Goal: Information Seeking & Learning: Learn about a topic

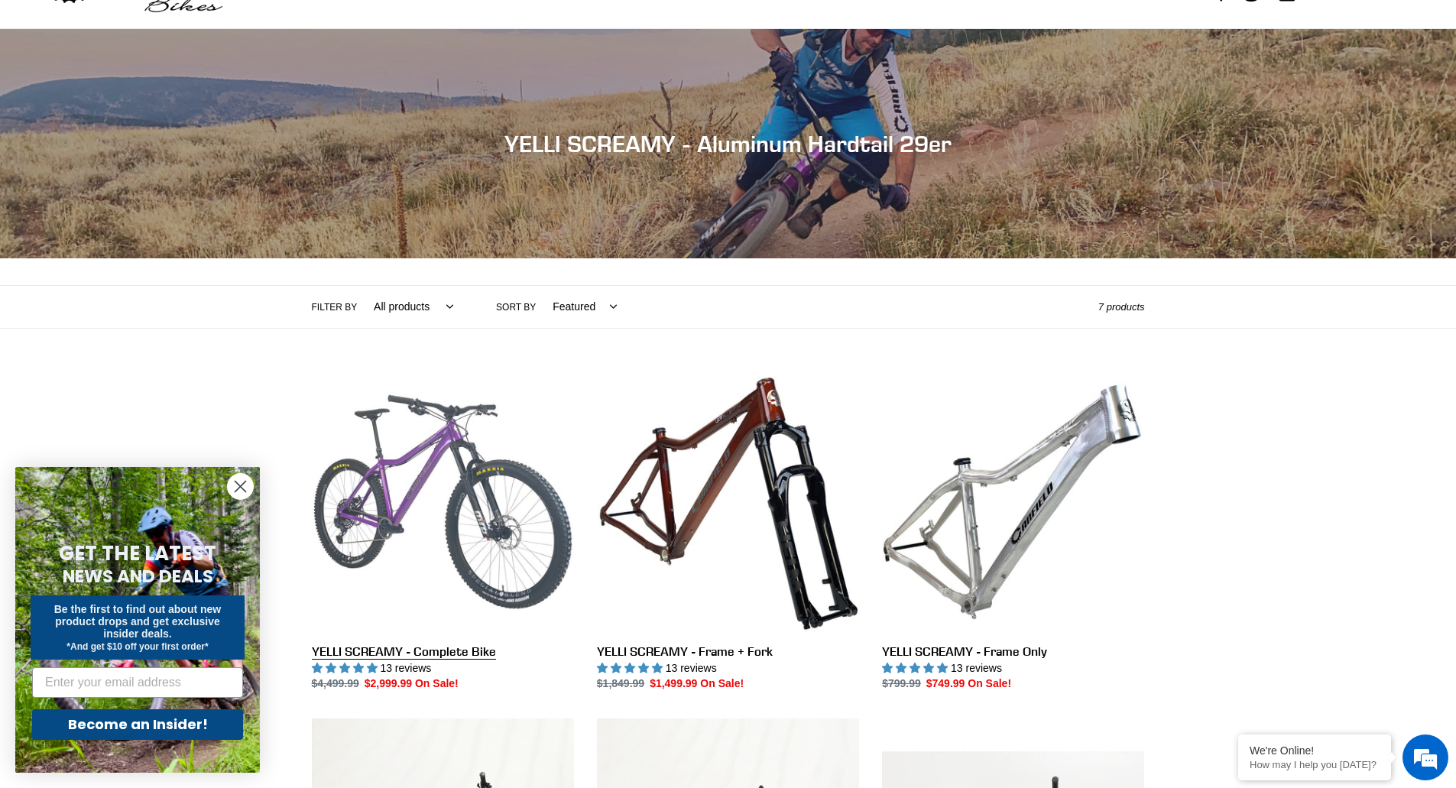
click at [484, 466] on link "YELLI SCREAMY - Complete Bike" at bounding box center [443, 532] width 262 height 322
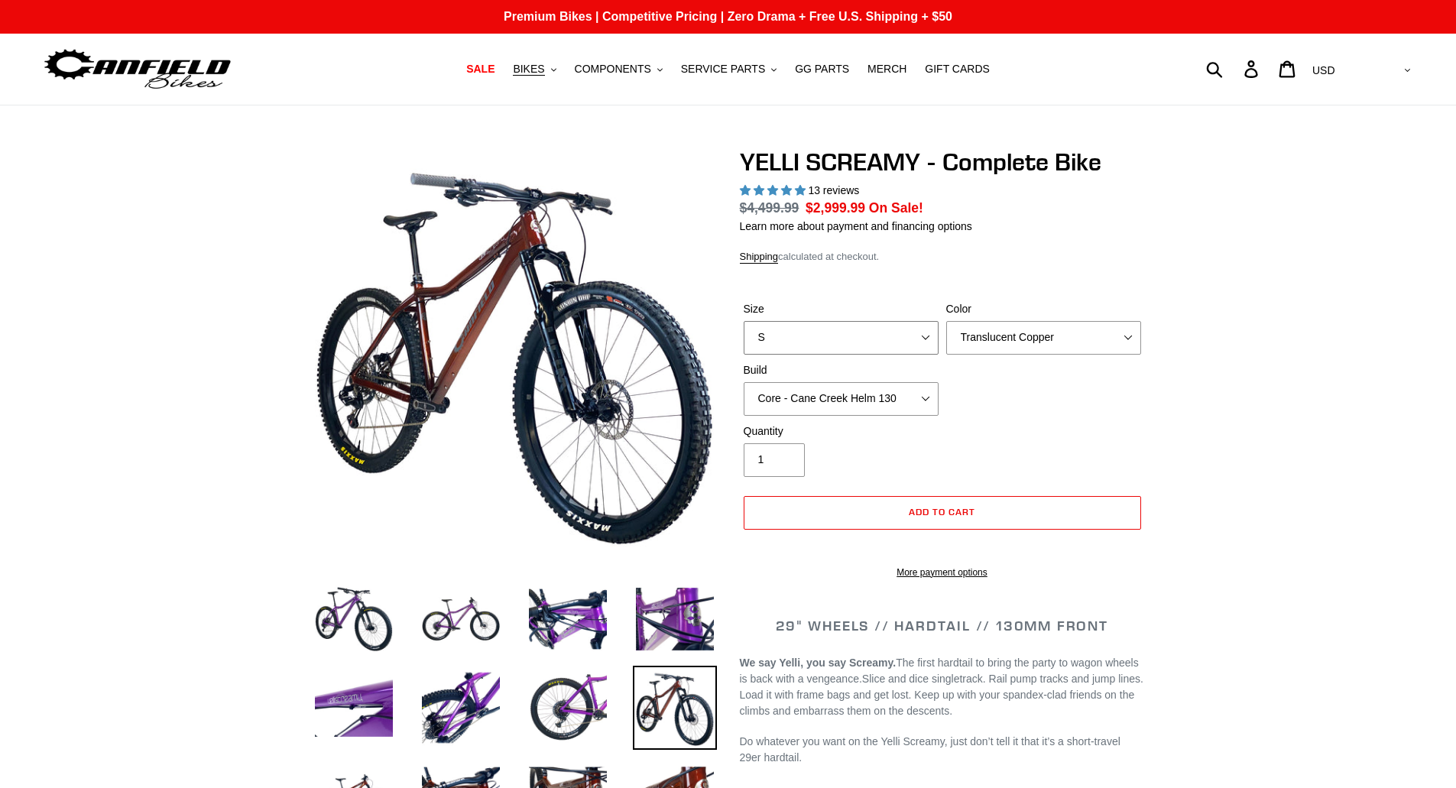
select select "highest-rating"
click at [882, 339] on select "S M L XL" at bounding box center [840, 338] width 195 height 34
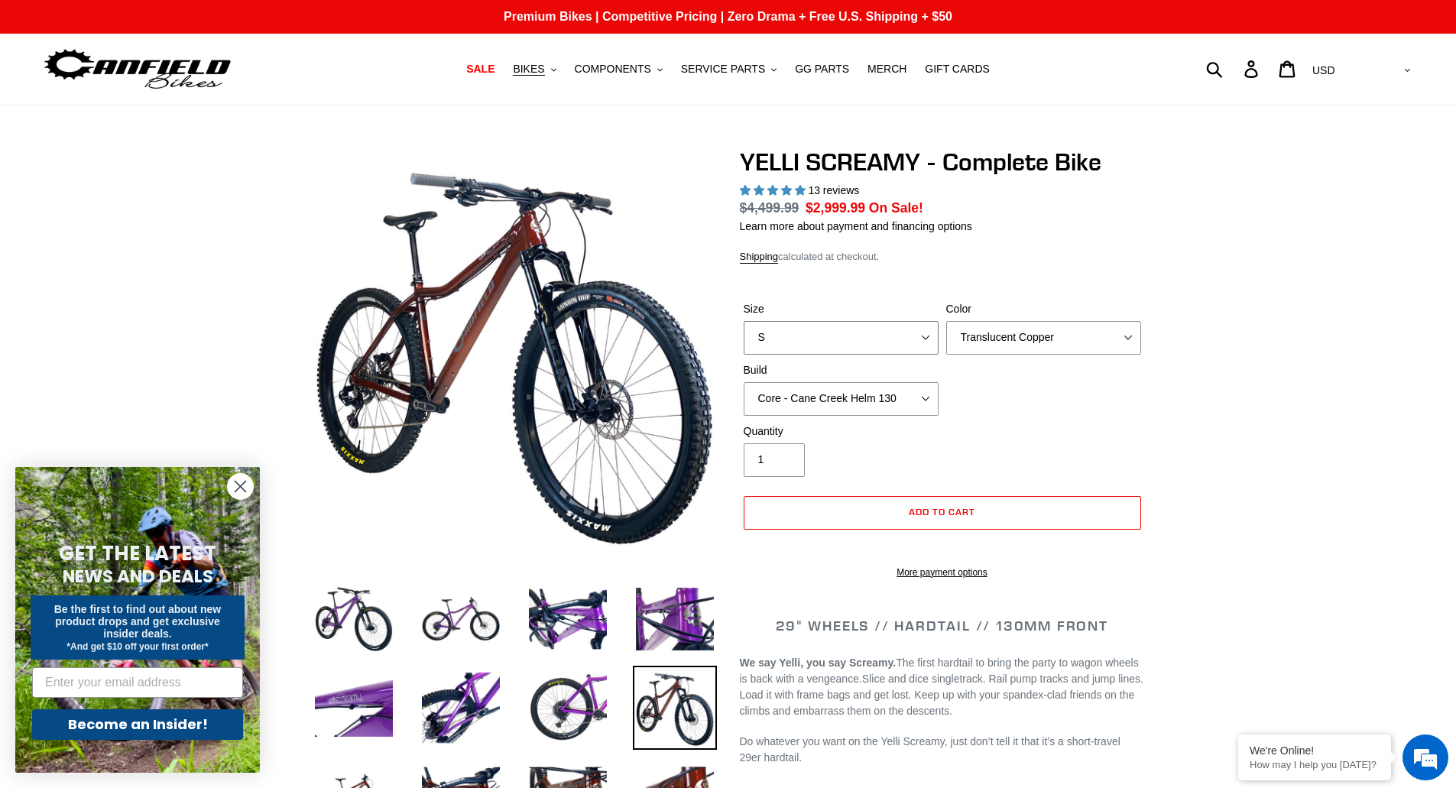
select select "L"
click at [743, 321] on select "S M L XL" at bounding box center [840, 338] width 195 height 34
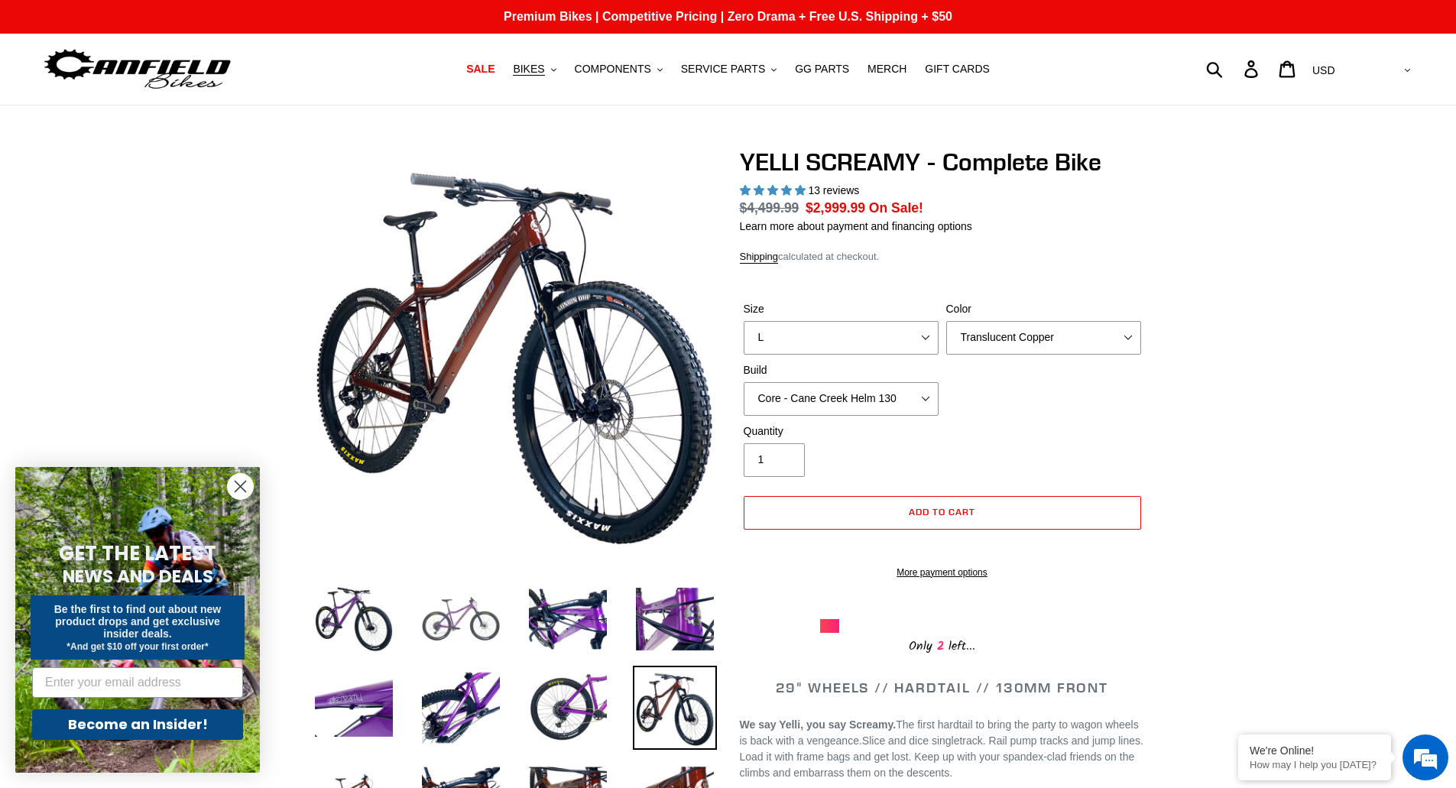
click at [473, 621] on img at bounding box center [461, 619] width 84 height 84
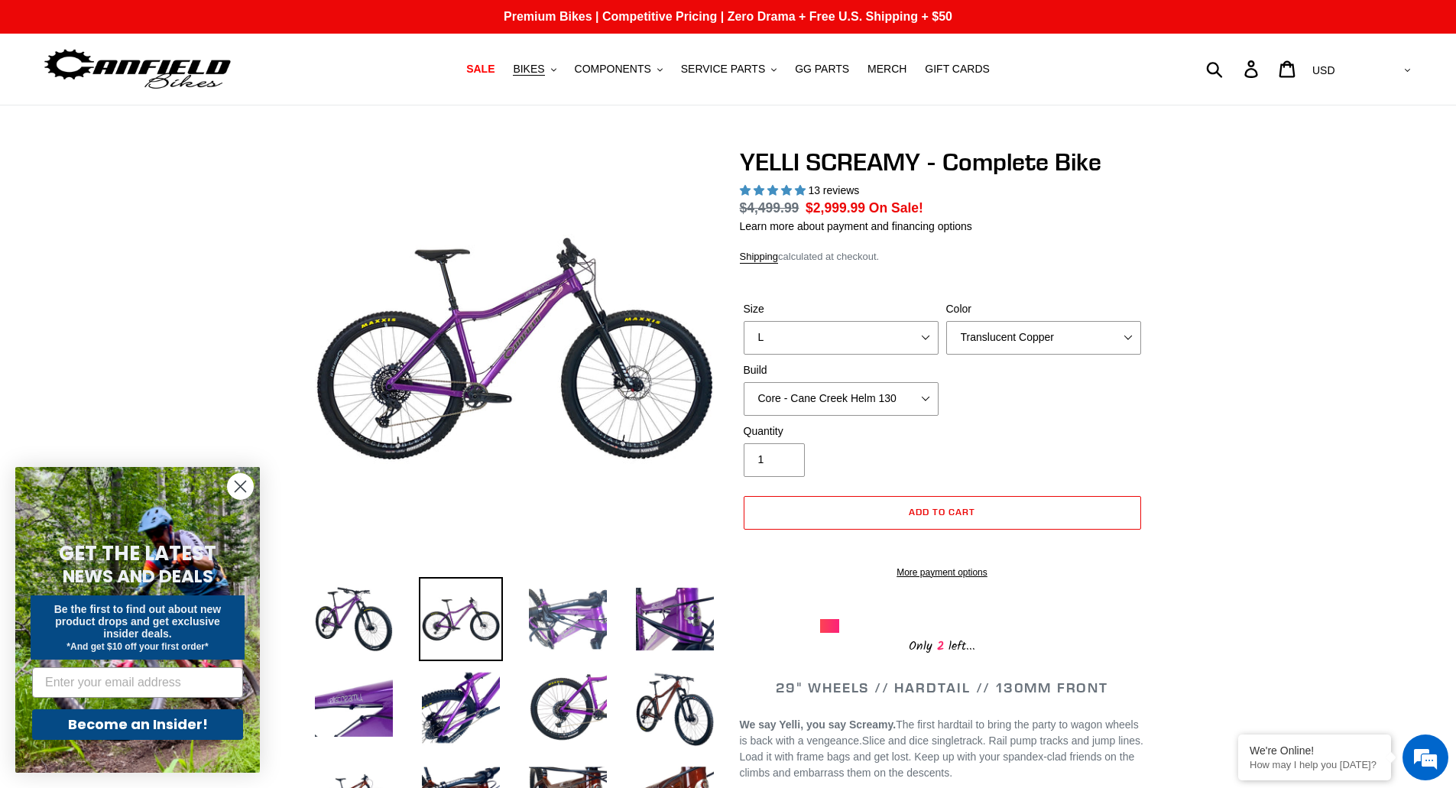
click at [528, 621] on img at bounding box center [568, 619] width 84 height 84
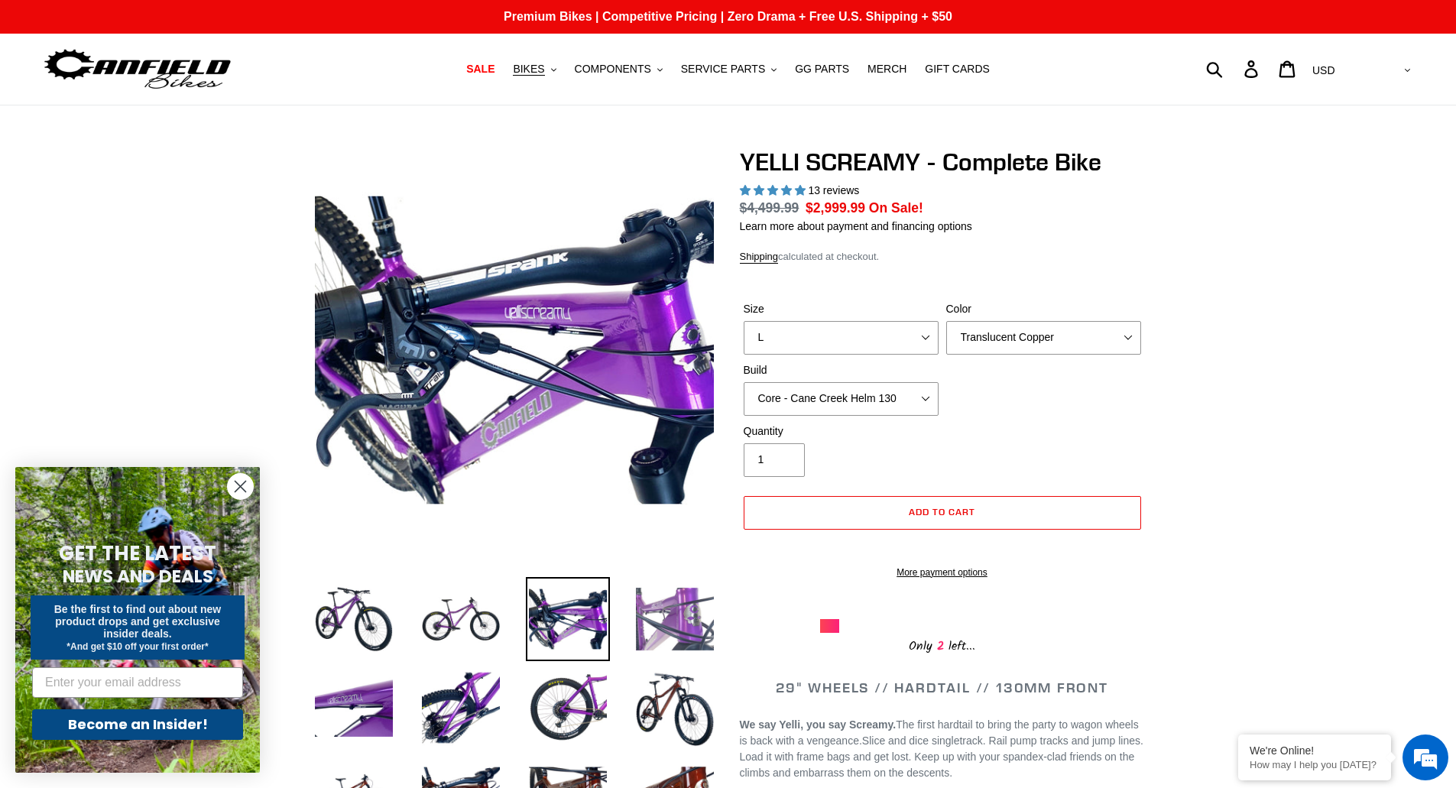
click at [680, 613] on img at bounding box center [675, 619] width 84 height 84
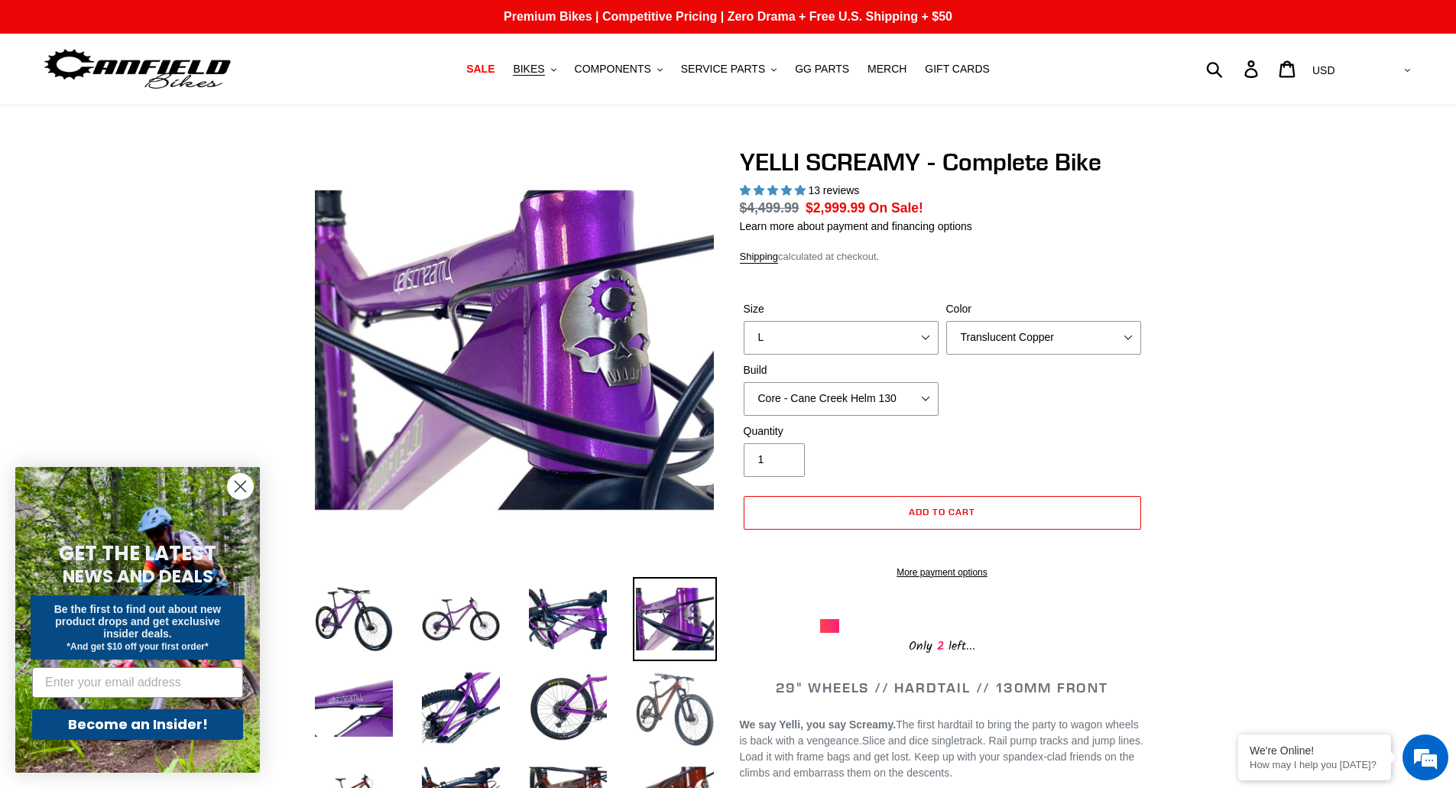
click at [674, 680] on img at bounding box center [675, 708] width 84 height 84
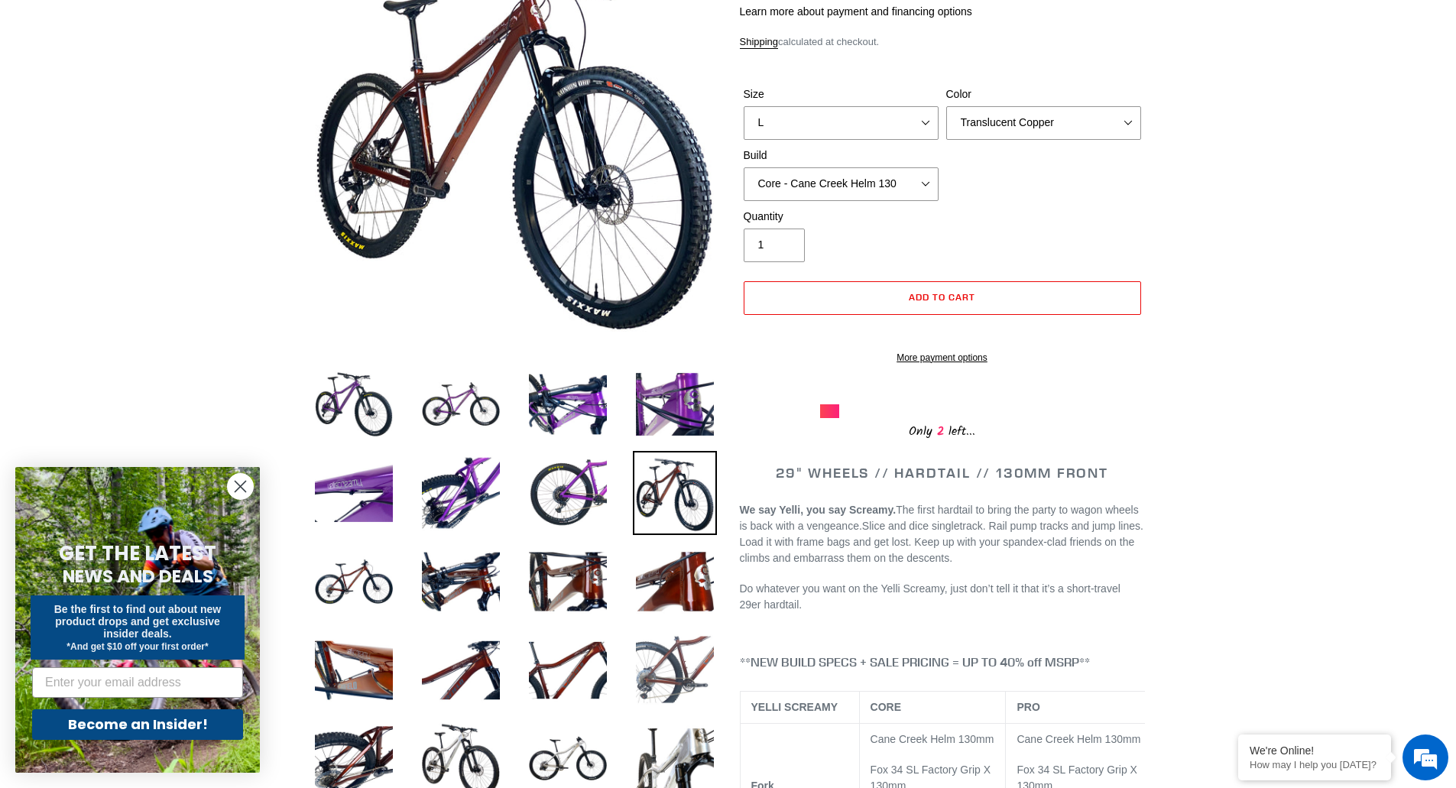
scroll to position [229, 0]
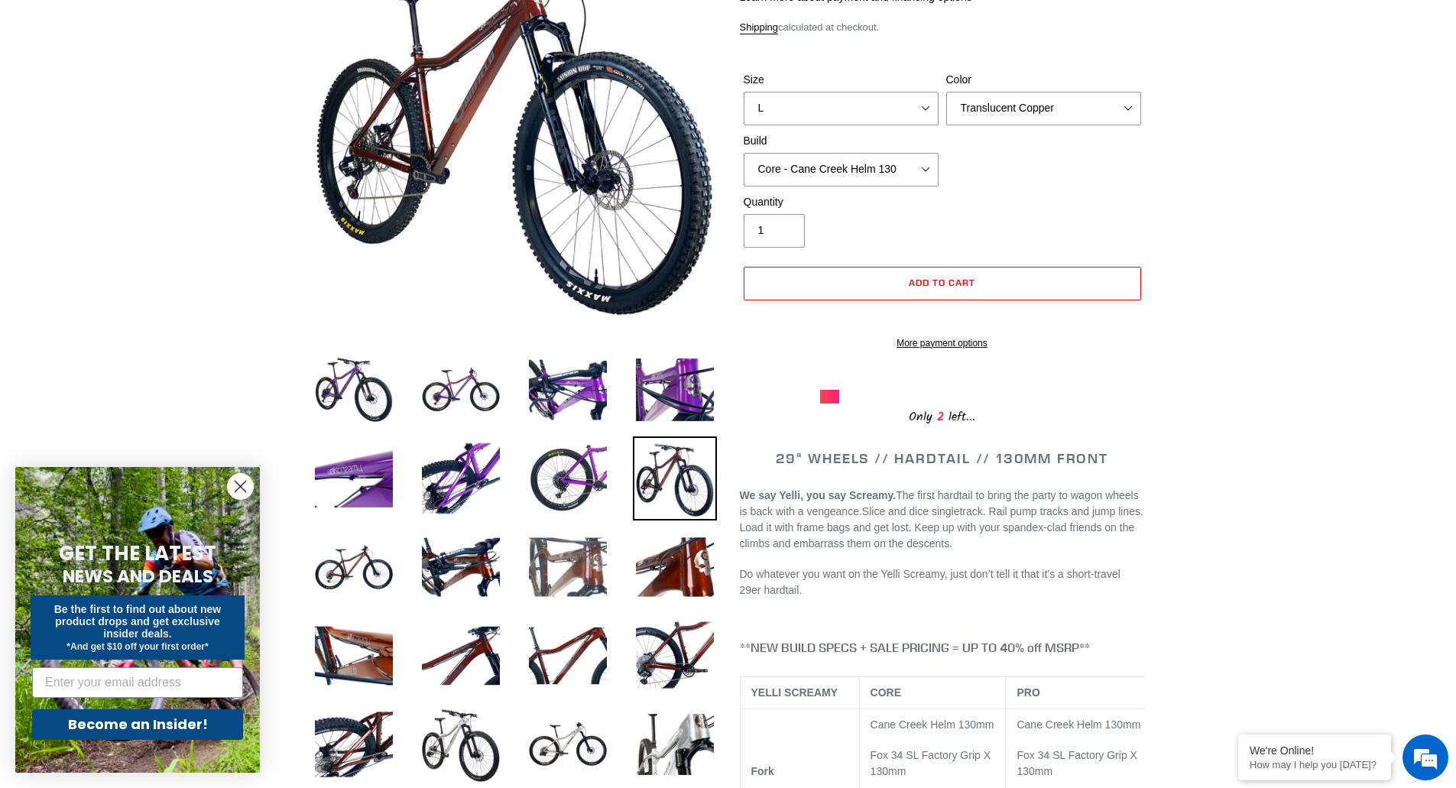
click at [591, 578] on img at bounding box center [568, 567] width 84 height 84
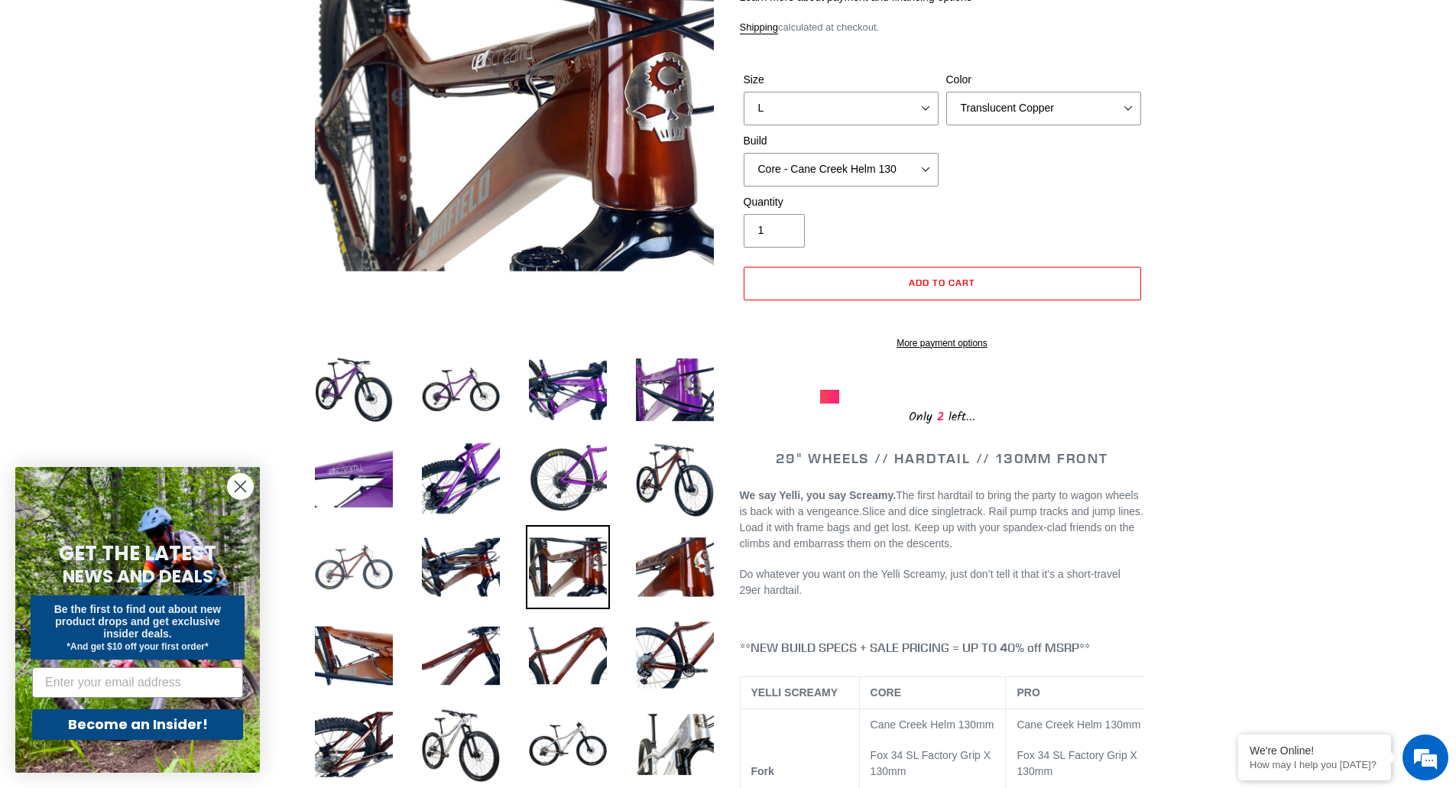
click at [369, 562] on img at bounding box center [354, 567] width 84 height 84
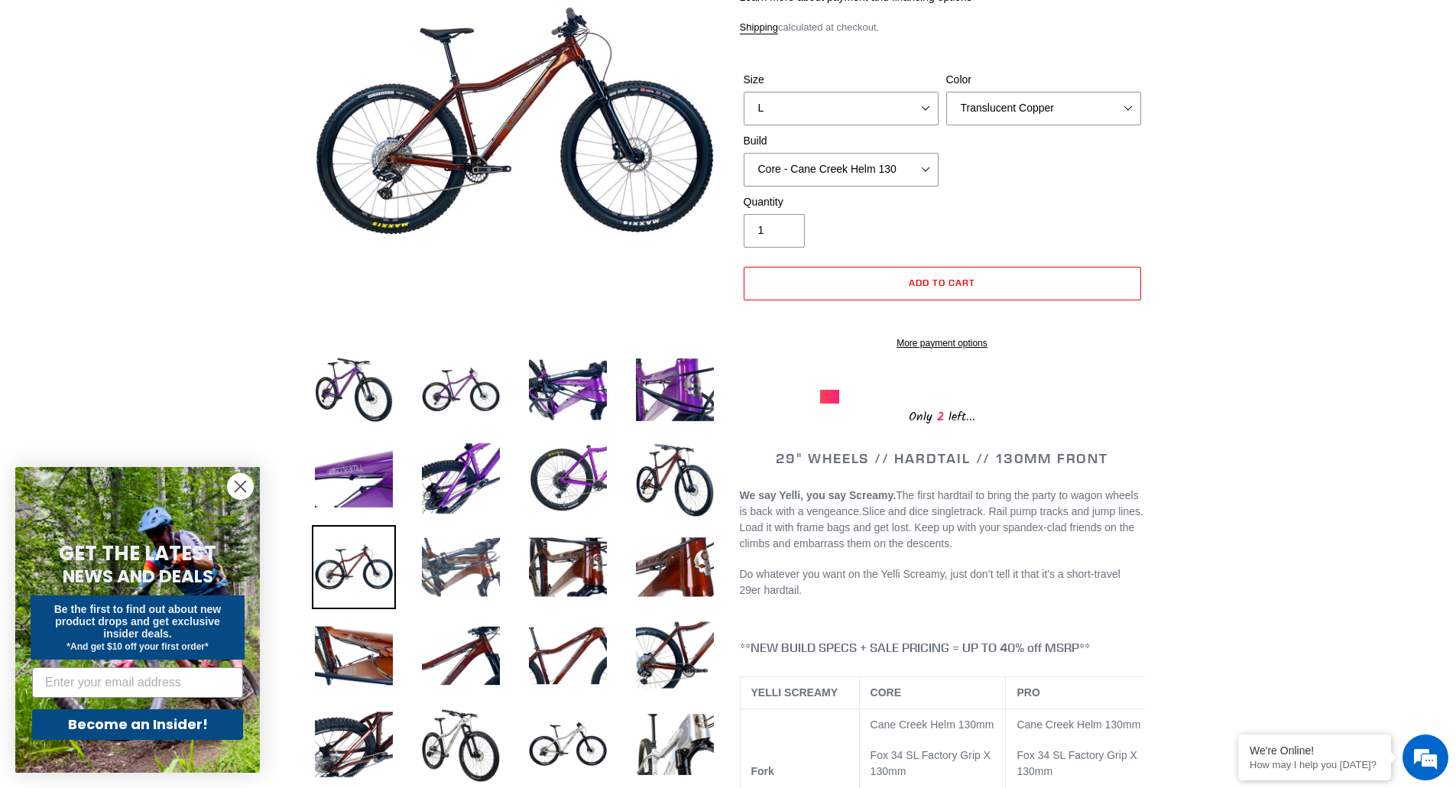
click at [460, 580] on img at bounding box center [461, 567] width 84 height 84
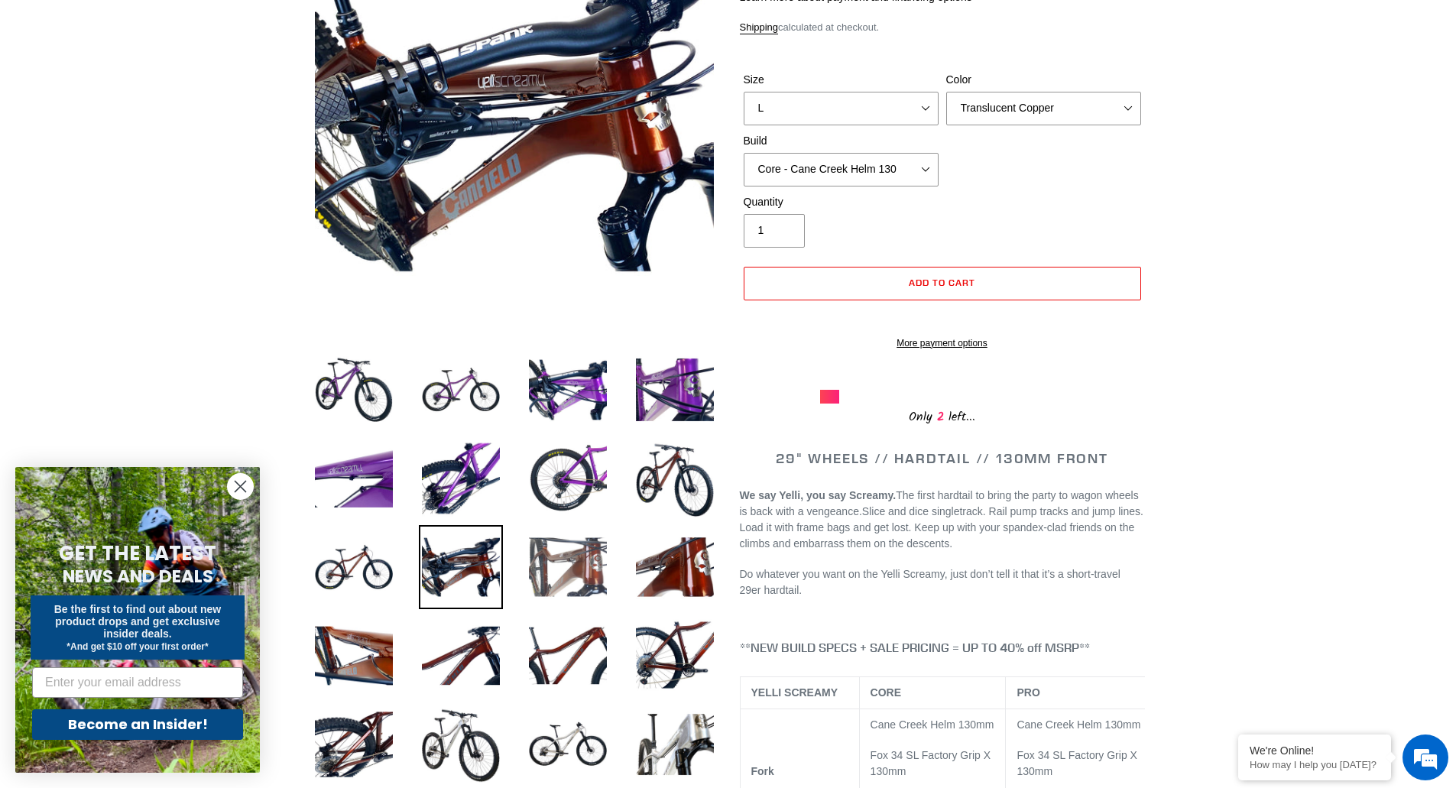
click at [572, 568] on img at bounding box center [568, 567] width 84 height 84
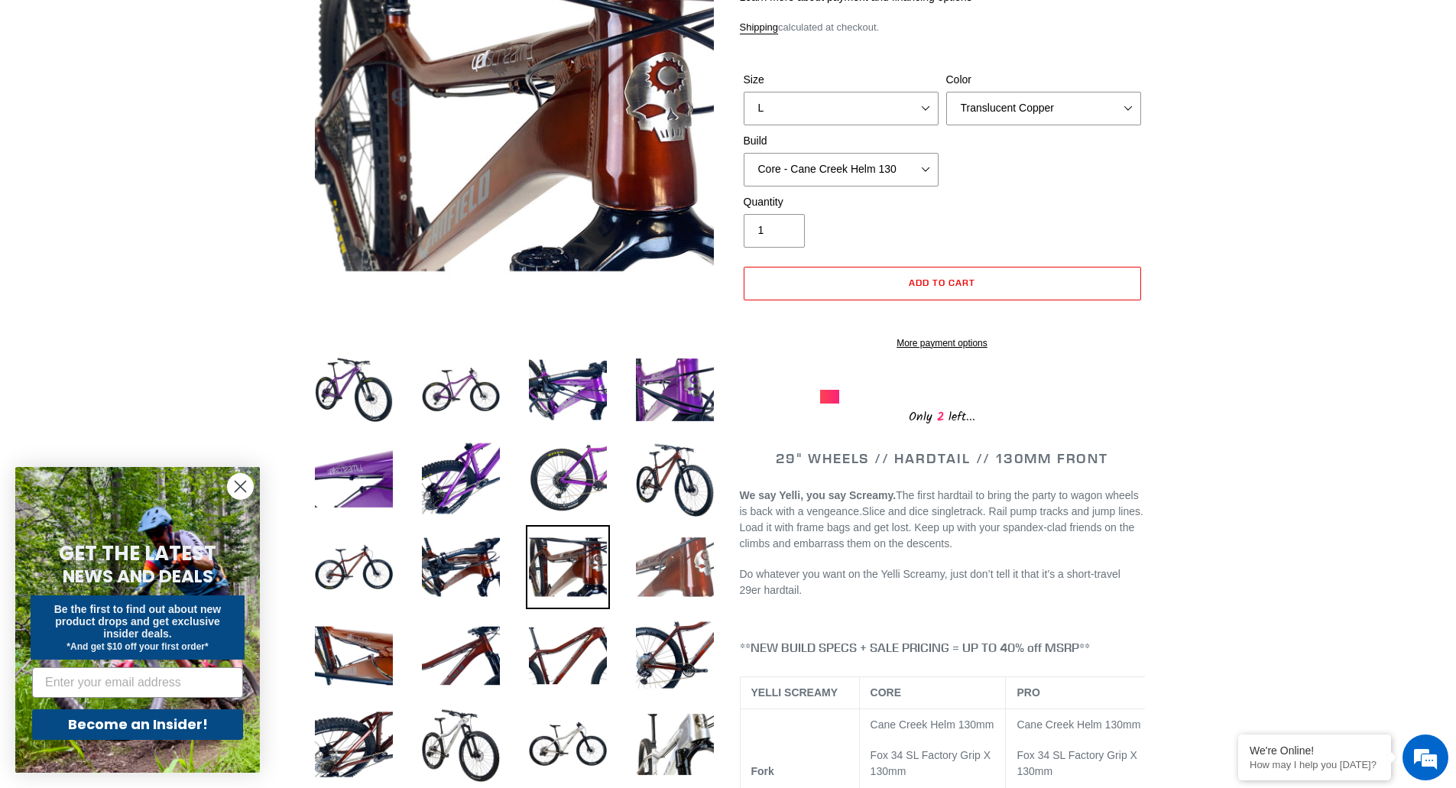
click at [672, 572] on img at bounding box center [675, 567] width 84 height 84
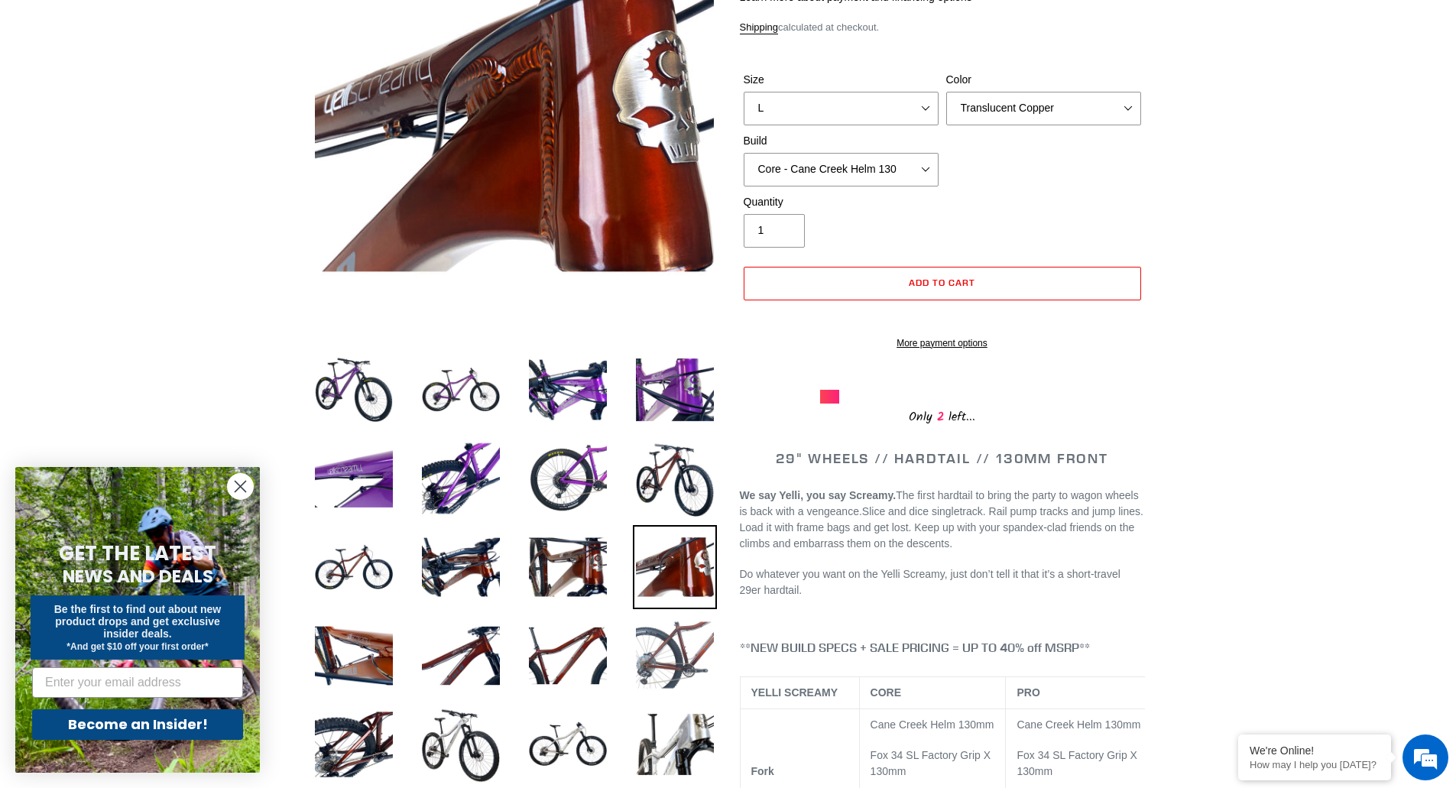
click at [660, 636] on img at bounding box center [675, 656] width 84 height 84
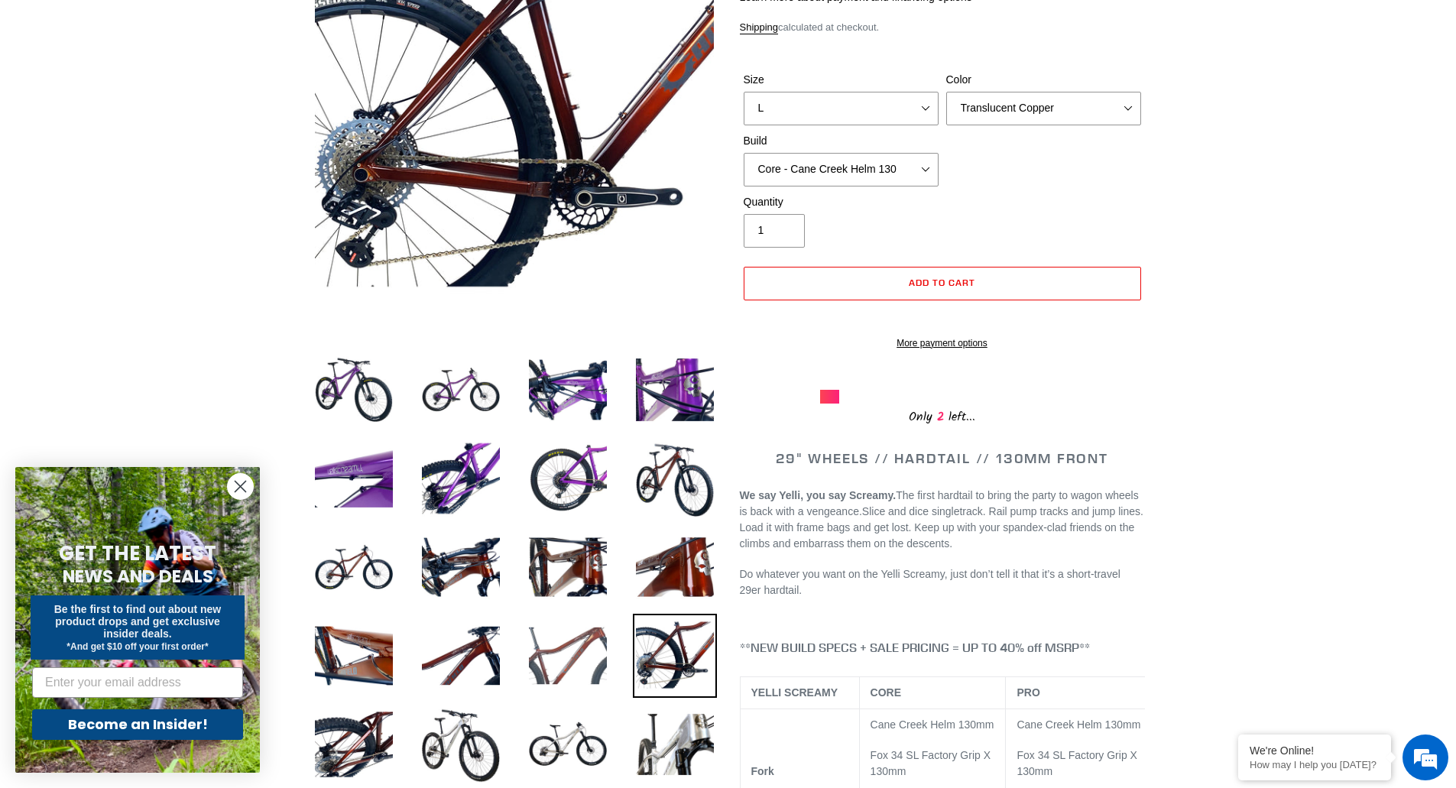
click at [572, 653] on img at bounding box center [568, 656] width 84 height 84
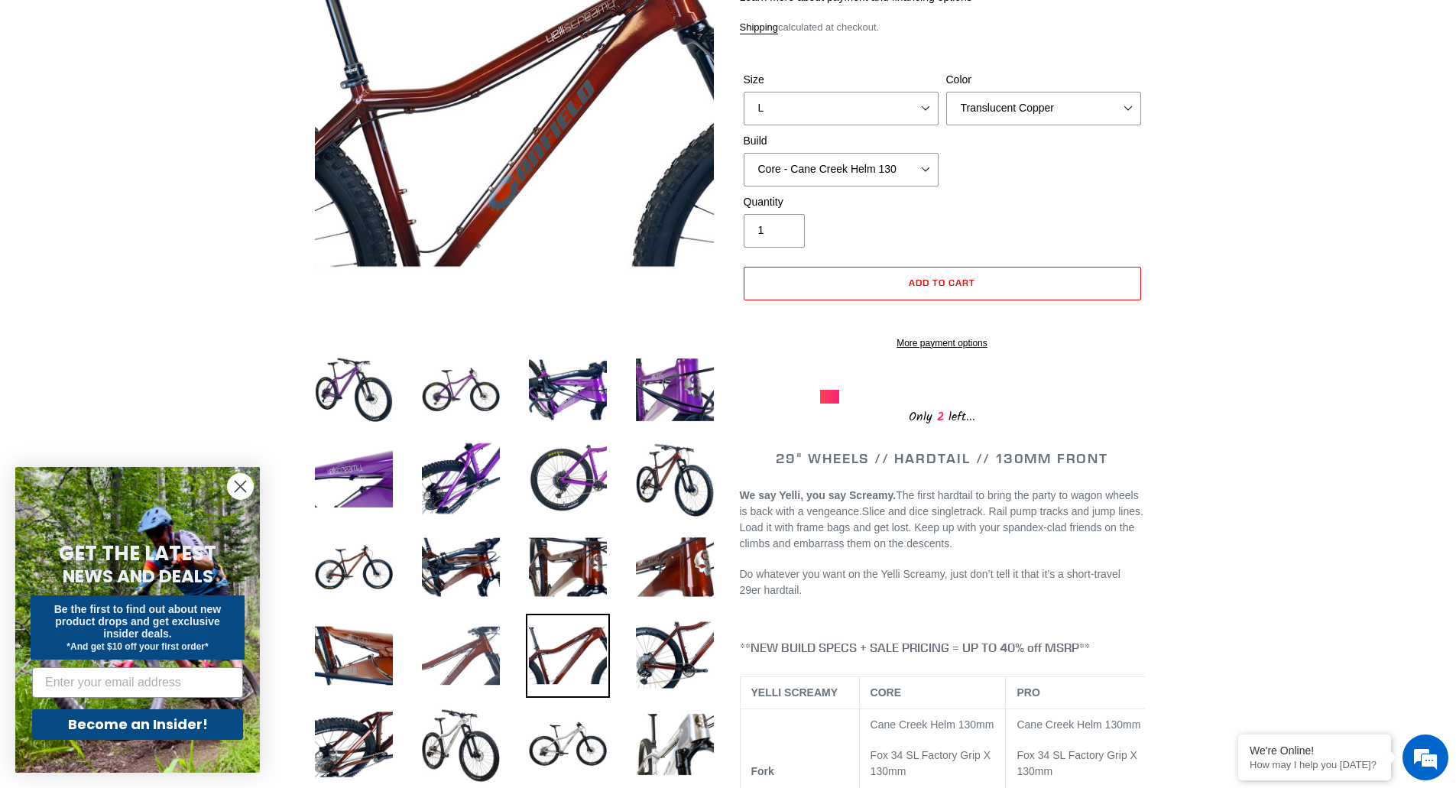
click at [422, 646] on img at bounding box center [461, 656] width 84 height 84
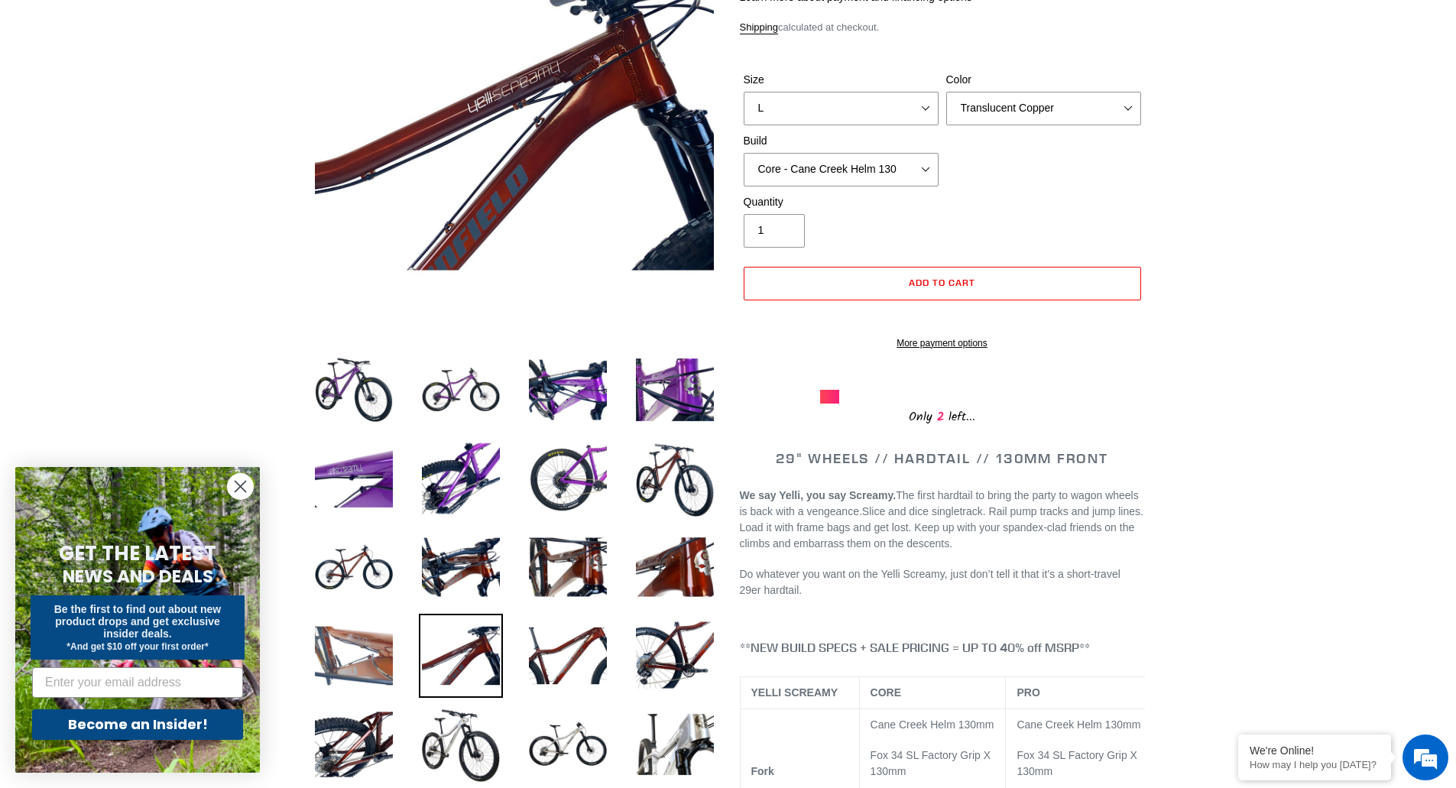
click at [361, 648] on img at bounding box center [354, 656] width 84 height 84
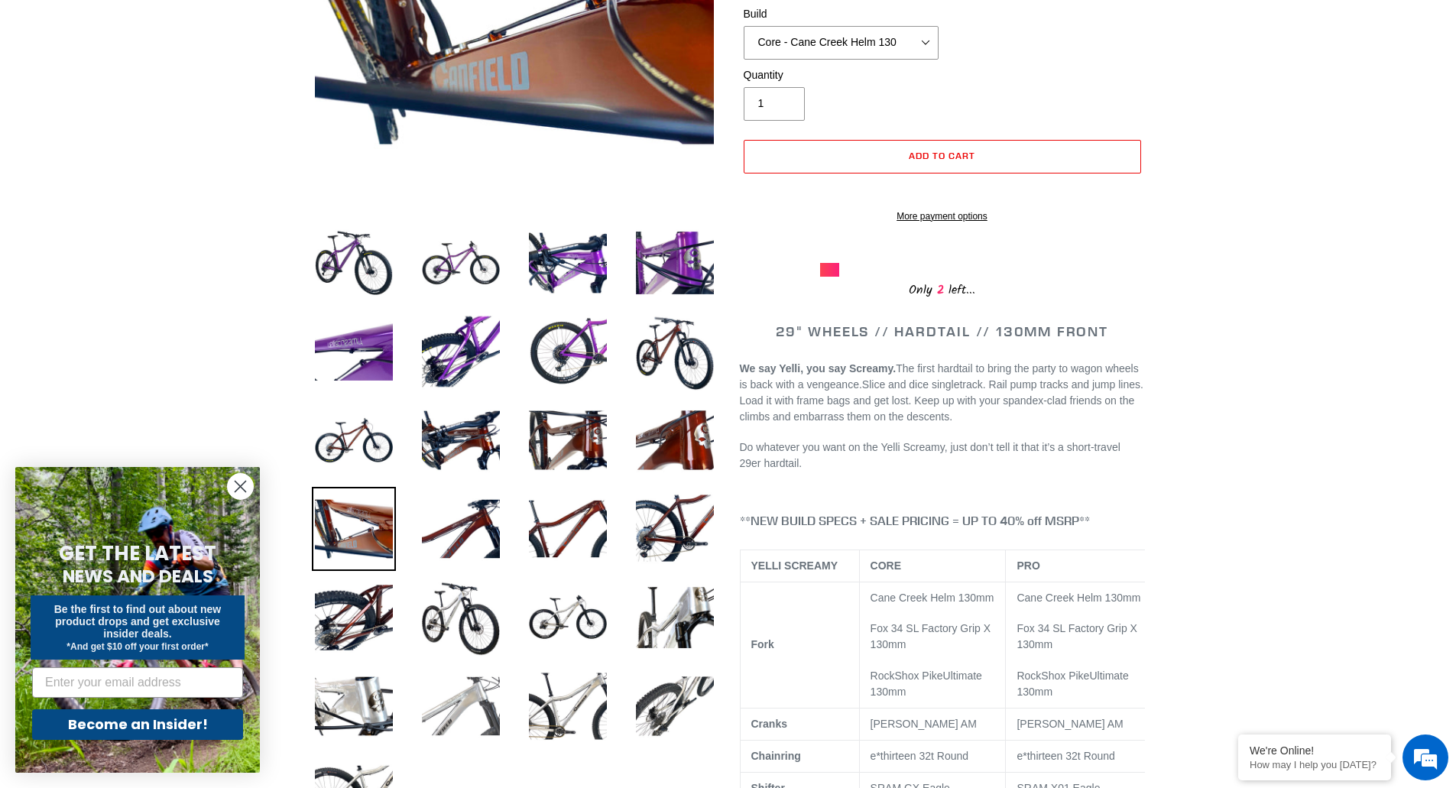
scroll to position [382, 0]
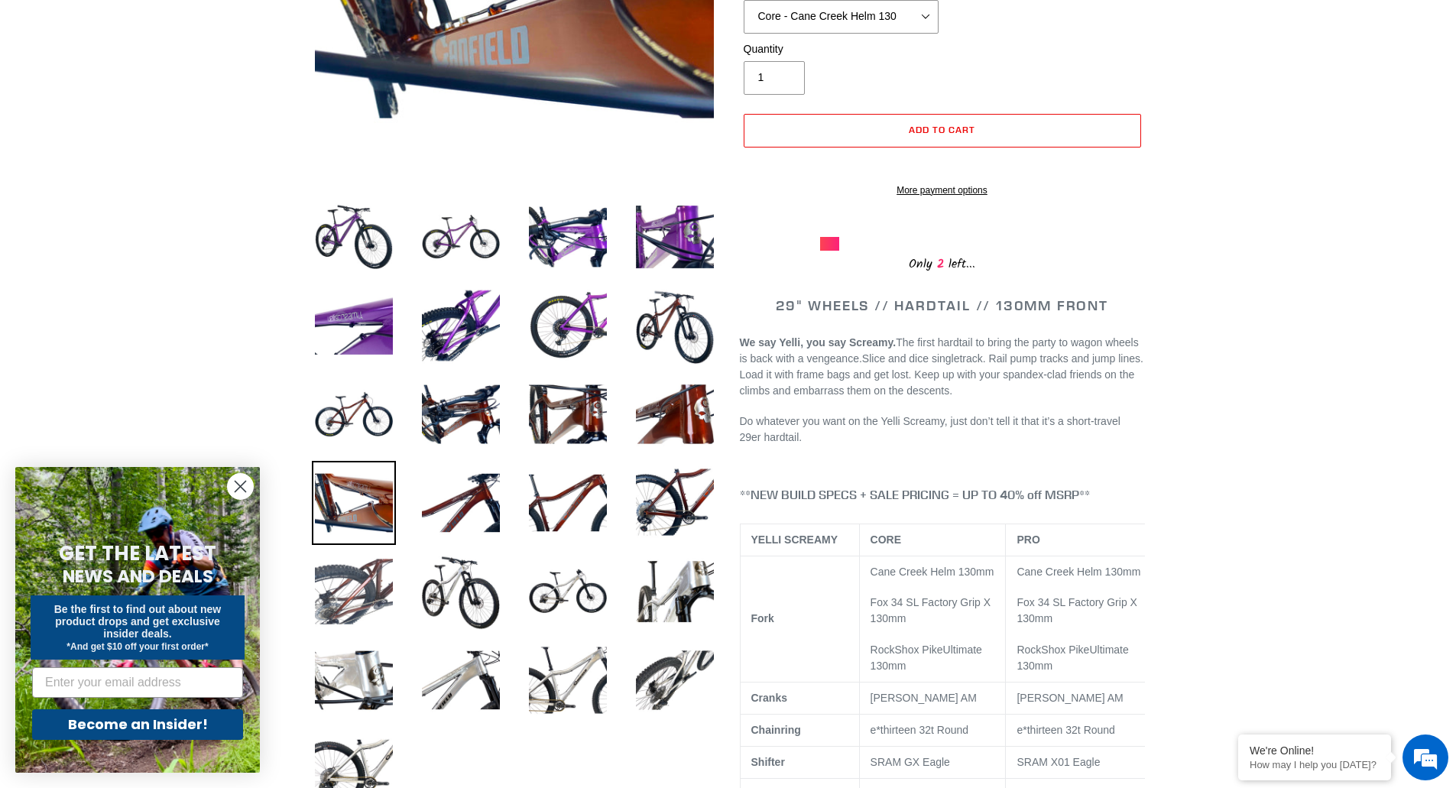
click at [354, 599] on img at bounding box center [354, 591] width 84 height 84
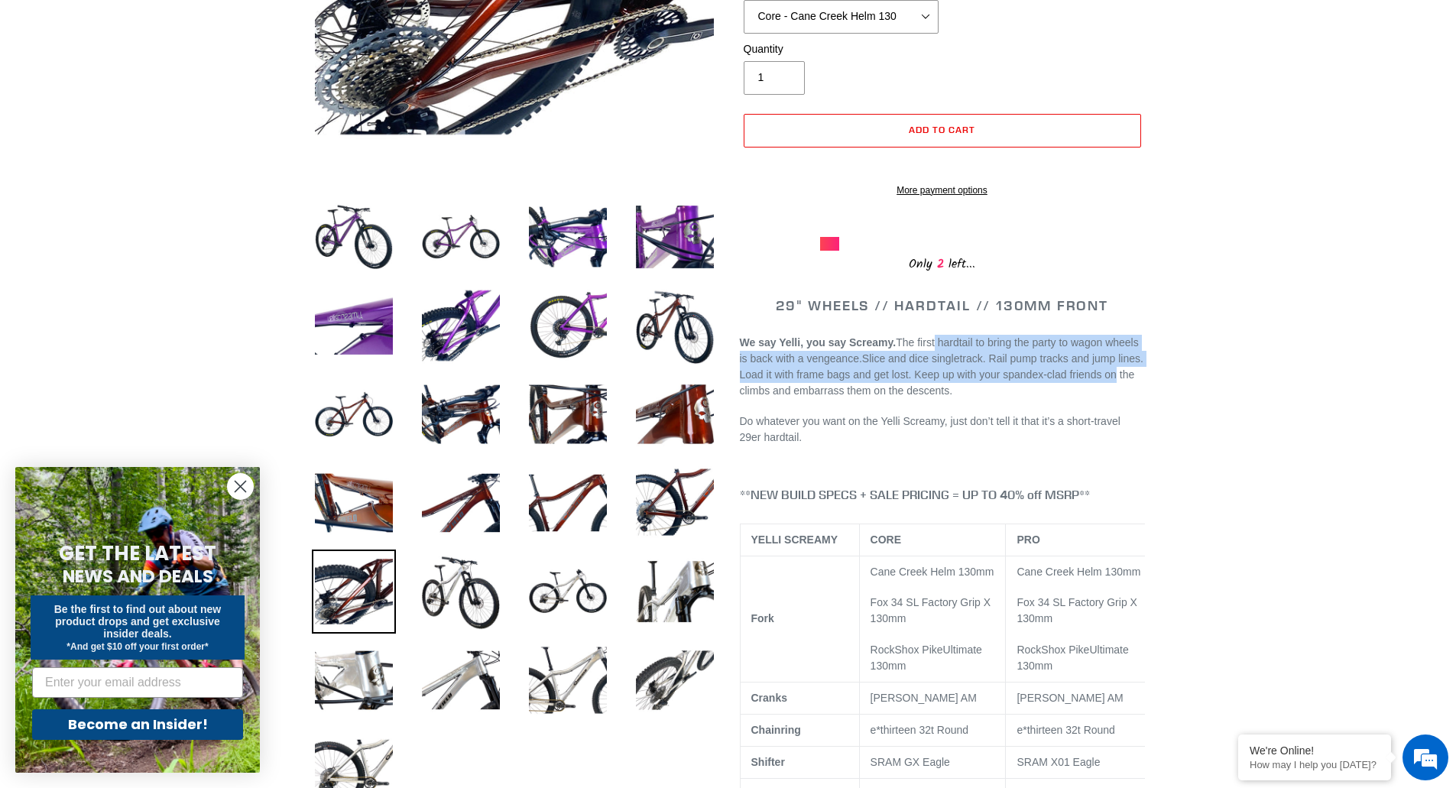
drag, startPoint x: 927, startPoint y: 361, endPoint x: 1114, endPoint y: 394, distance: 190.2
click at [1114, 394] on p "We say Yelli, you say Screamy. The first hardtail to bring the party to wagon w…" at bounding box center [942, 367] width 405 height 64
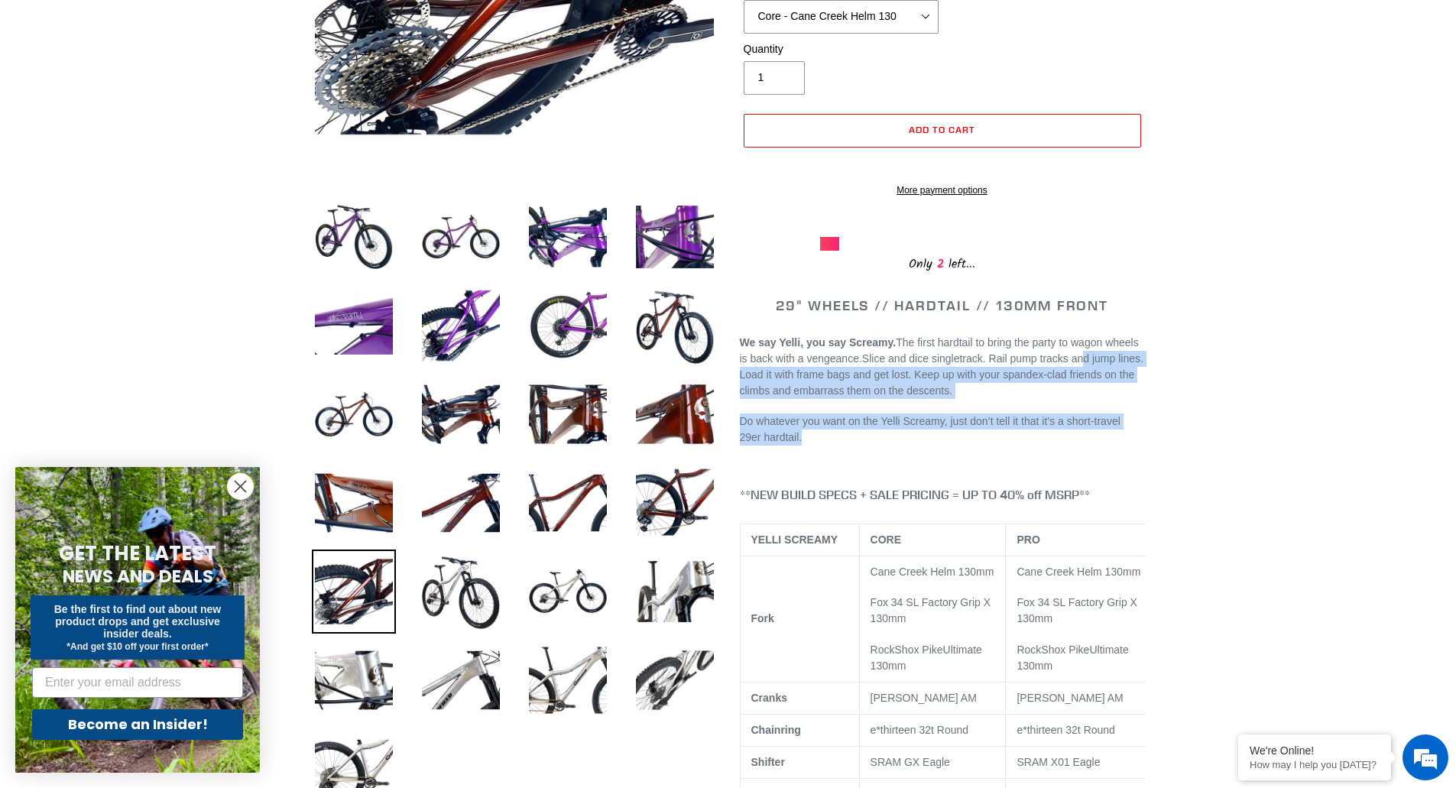
drag, startPoint x: 1093, startPoint y: 377, endPoint x: 1146, endPoint y: 451, distance: 90.3
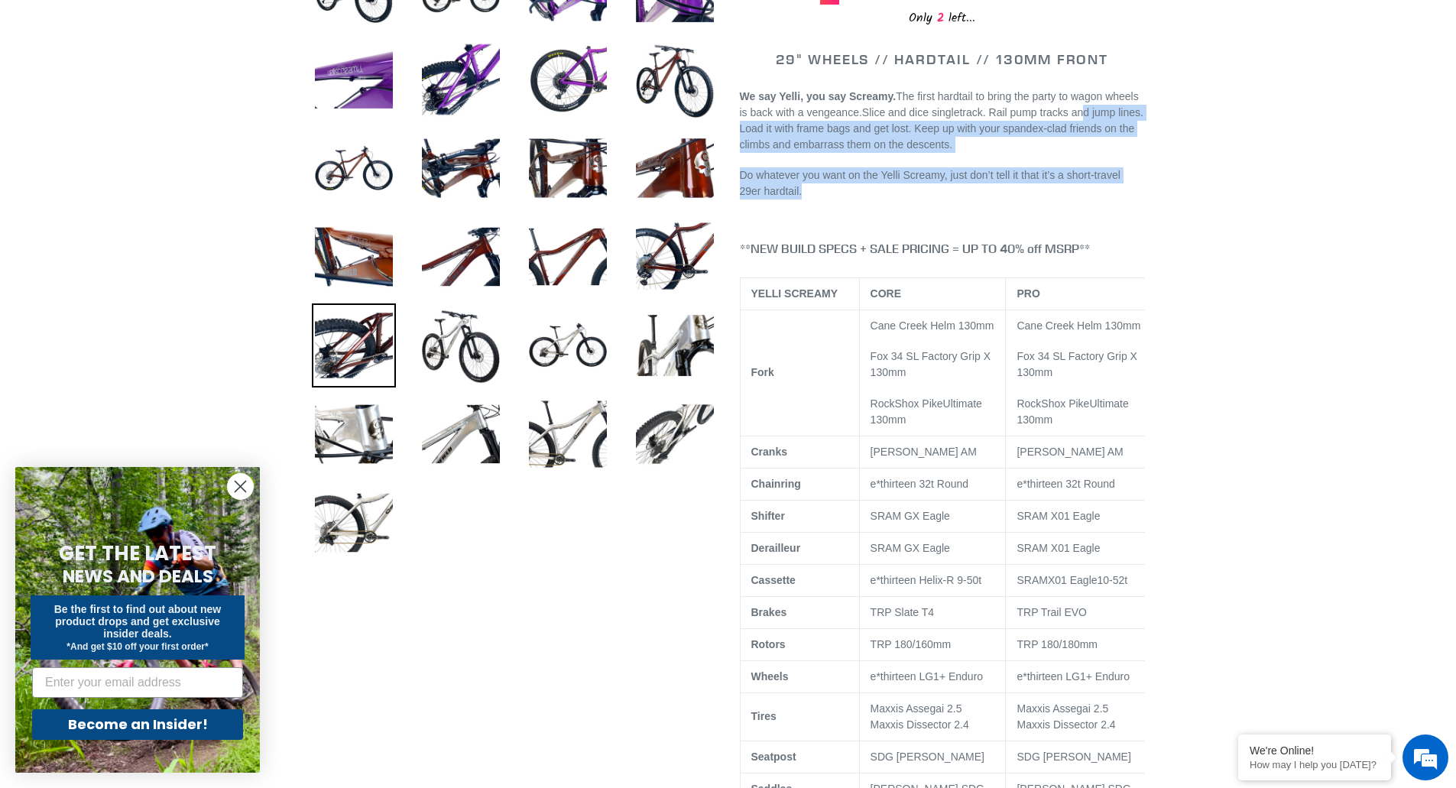
scroll to position [688, 0]
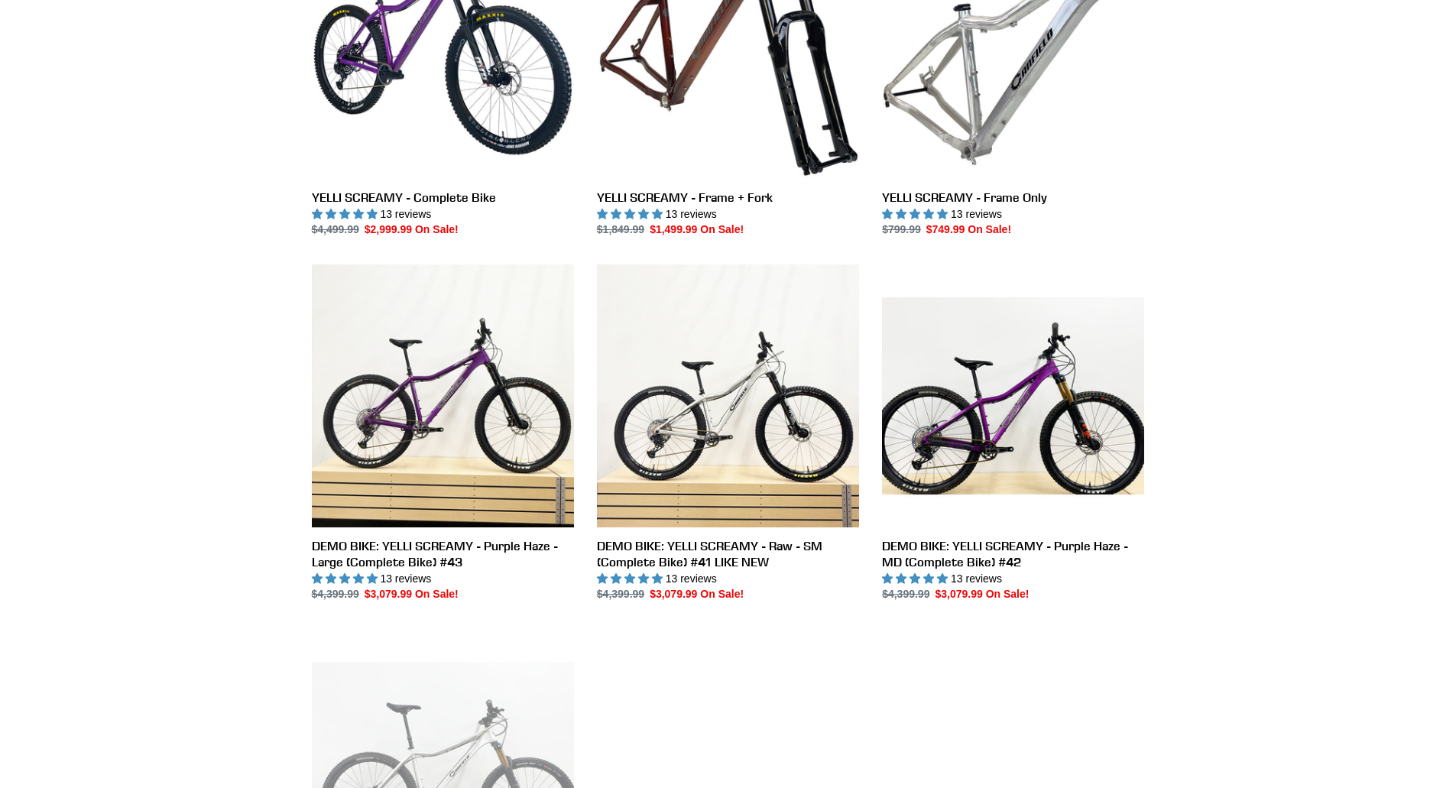
scroll to position [535, 0]
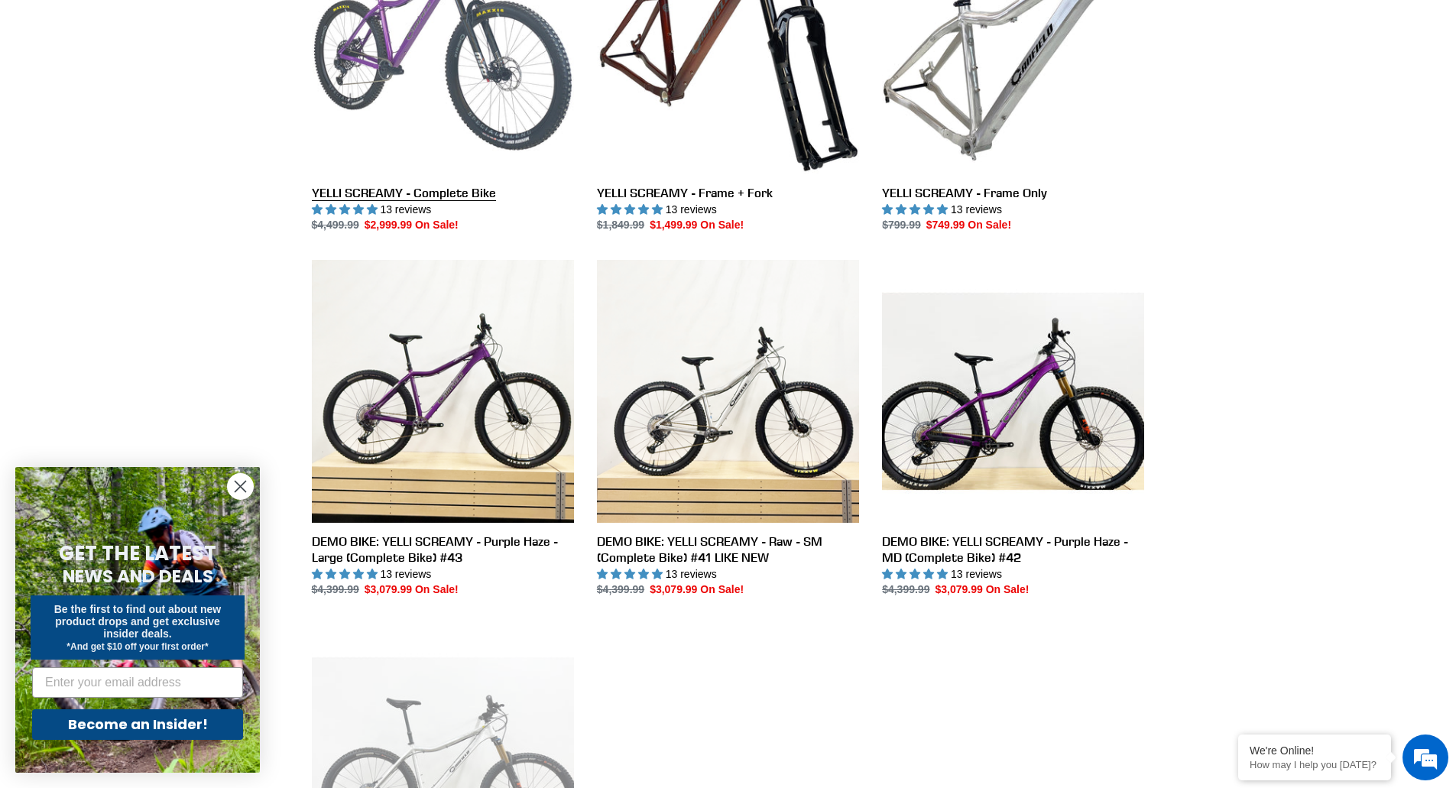
click at [432, 72] on link "YELLI SCREAMY - Complete Bike" at bounding box center [443, 73] width 262 height 322
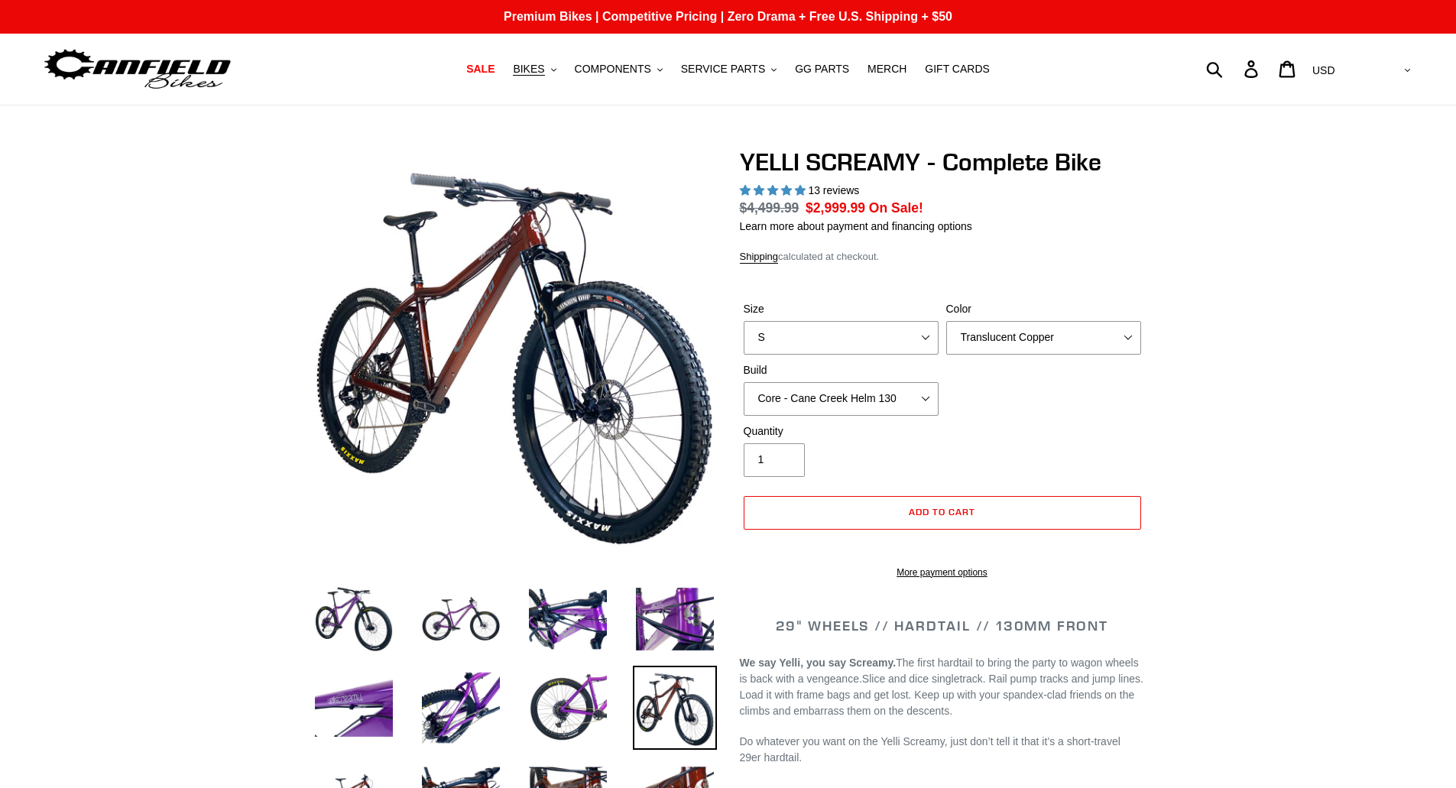
select select "highest-rating"
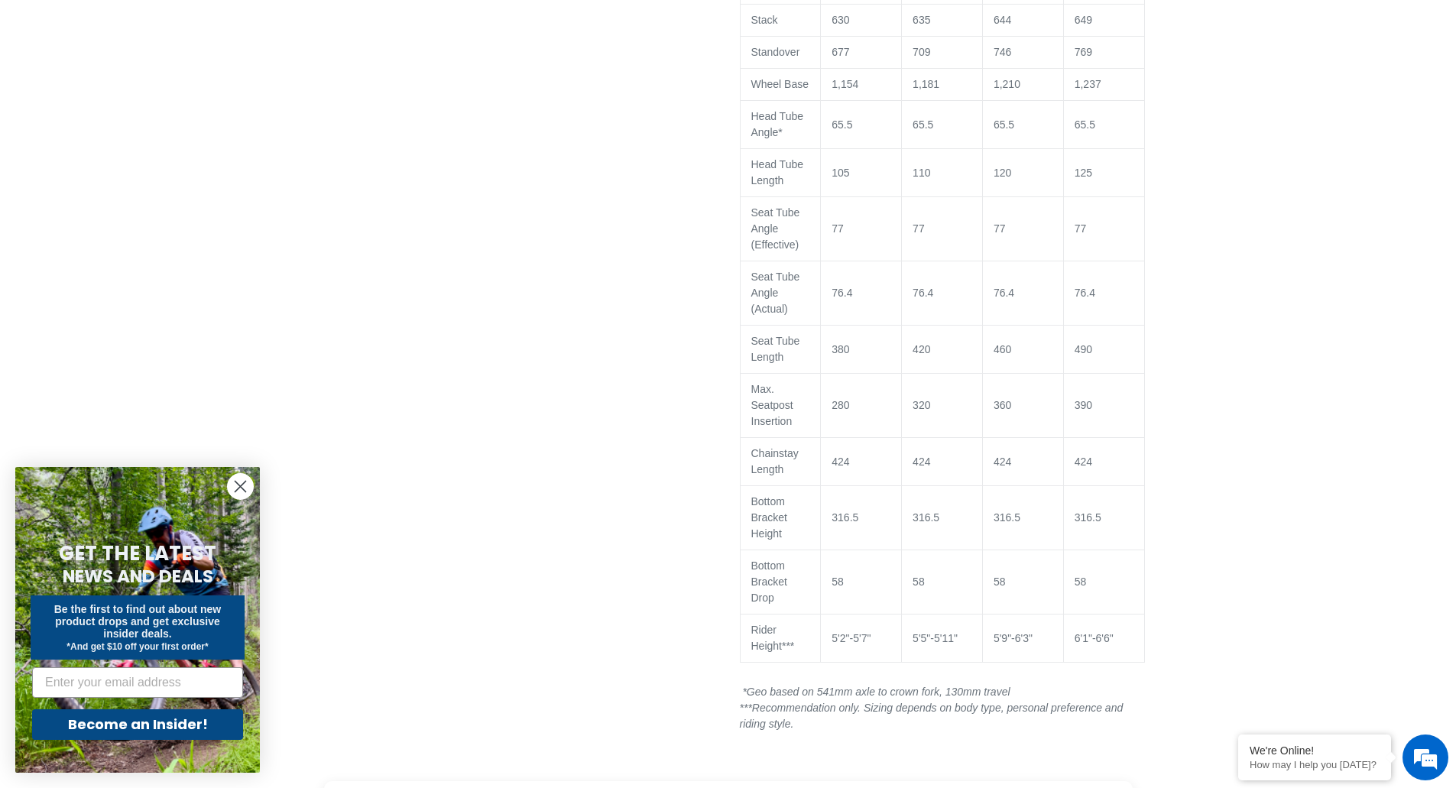
scroll to position [2216, 0]
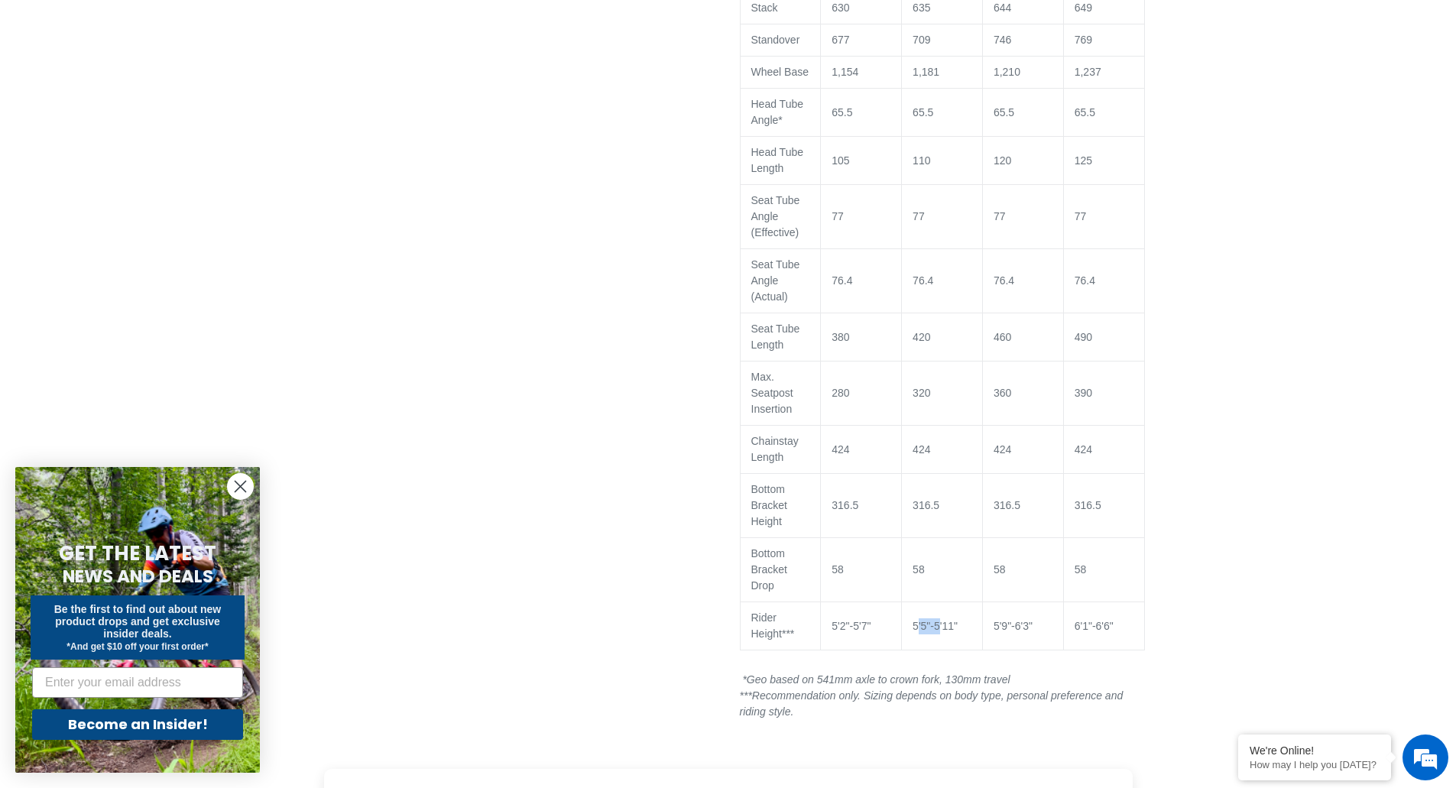
drag, startPoint x: 939, startPoint y: 656, endPoint x: 918, endPoint y: 654, distance: 20.7
click at [918, 632] on span "5'5"-5'11"" at bounding box center [934, 626] width 45 height 12
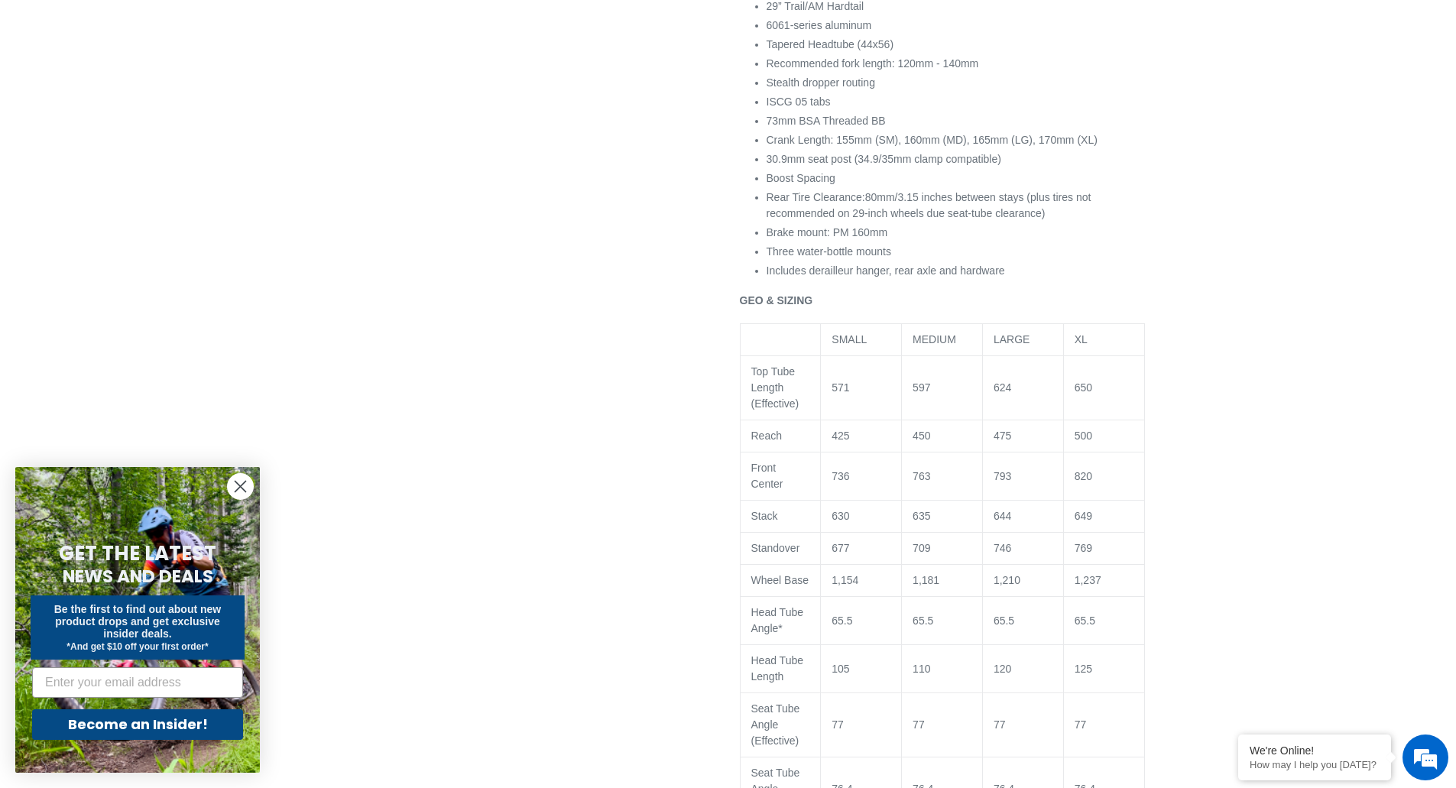
scroll to position [1681, 0]
